Goal: Task Accomplishment & Management: Complete application form

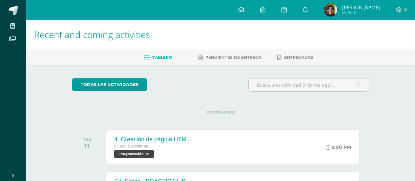
scroll to position [180, 0]
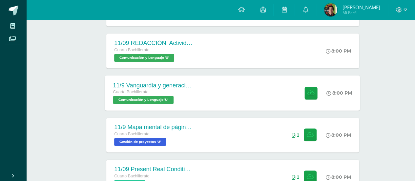
click at [318, 92] on div at bounding box center [310, 92] width 32 height 35
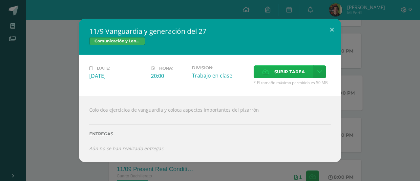
click at [277, 76] on span "Subir tarea" at bounding box center [290, 72] width 31 height 12
click at [0, 0] on input "Subir tarea" at bounding box center [0, 0] width 0 height 0
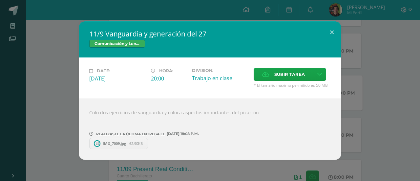
click at [265, 82] on div "Subir tarea" at bounding box center [292, 75] width 77 height 14
click at [265, 77] on icon at bounding box center [265, 74] width 7 height 4
click at [0, 0] on input "Subir tarea" at bounding box center [0, 0] width 0 height 0
click at [147, 145] on span at bounding box center [148, 143] width 11 height 7
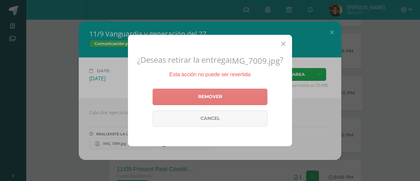
click at [191, 99] on link "Remover" at bounding box center [210, 97] width 115 height 16
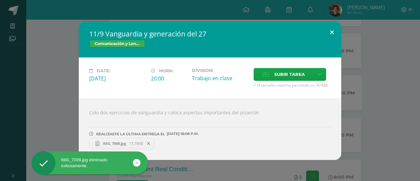
click at [332, 34] on button at bounding box center [332, 32] width 19 height 22
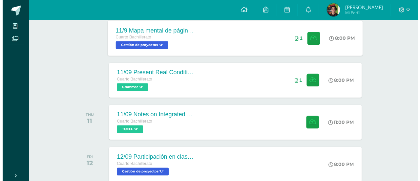
scroll to position [279, 0]
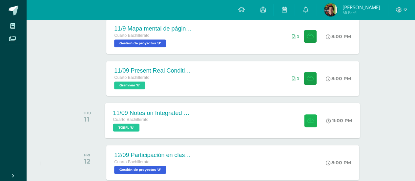
click at [310, 119] on icon at bounding box center [310, 121] width 7 height 6
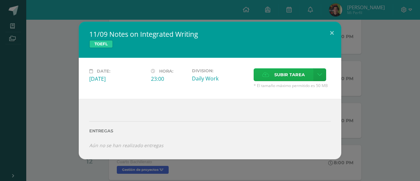
click at [297, 77] on span "Subir tarea" at bounding box center [290, 75] width 31 height 12
click at [0, 0] on input "Subir tarea" at bounding box center [0, 0] width 0 height 0
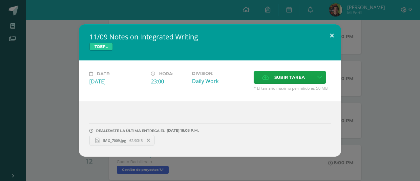
click at [333, 29] on button at bounding box center [332, 35] width 19 height 22
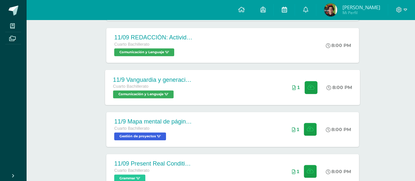
scroll to position [164, 0]
